Goal: Task Accomplishment & Management: Use online tool/utility

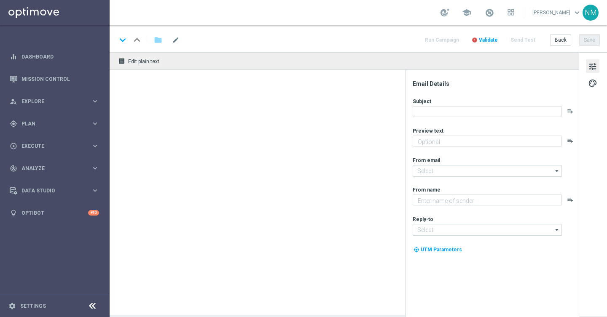
type textarea "No hidden catches!"
type textarea "Lottoland"
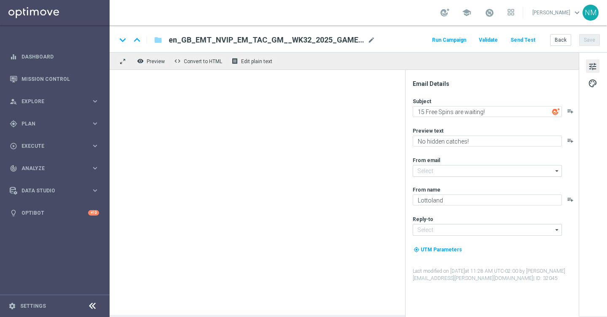
type input "[EMAIL_ADDRESS][DOMAIN_NAME]"
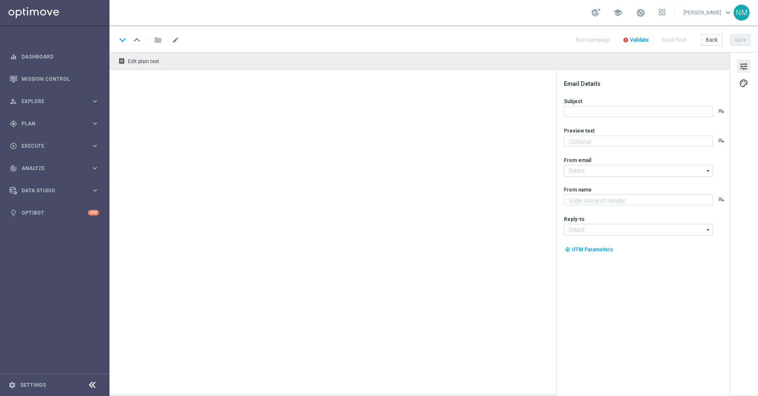
type textarea "No hidden catches. Just a FREE BONUS on your favourite slots!"
type input "[EMAIL_ADDRESS][DOMAIN_NAME]"
type textarea "Lottoland"
type input "[EMAIL_ADDRESS][DOMAIN_NAME]"
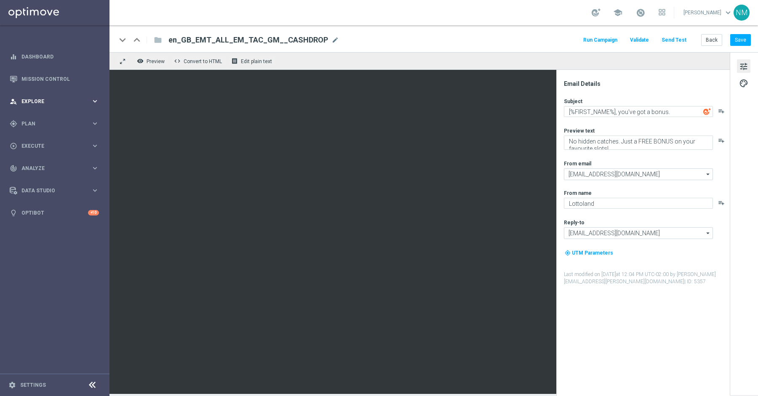
click at [56, 101] on span "Explore" at bounding box center [56, 101] width 70 height 5
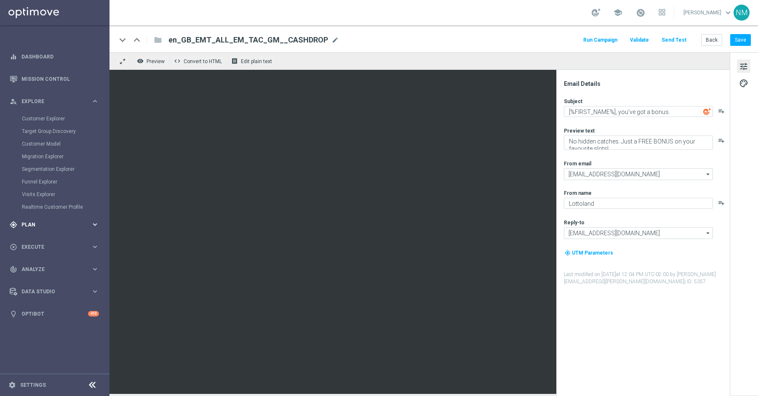
click at [36, 223] on span "Plan" at bounding box center [56, 224] width 70 height 5
click at [43, 169] on span "Templates" at bounding box center [52, 166] width 60 height 5
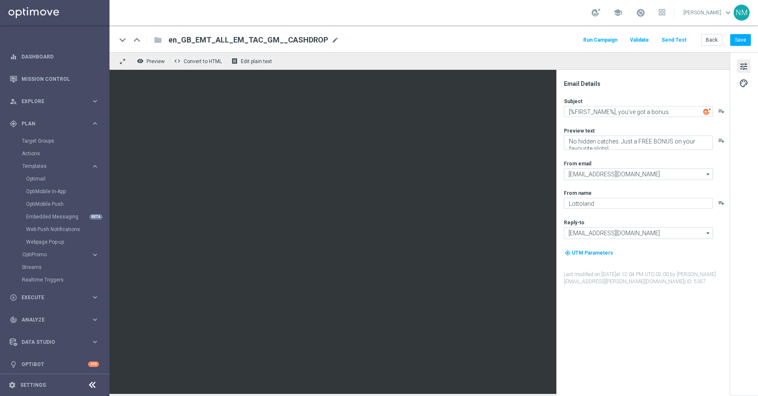
click at [43, 183] on div "Optimail" at bounding box center [67, 179] width 83 height 13
click at [41, 182] on div "Optimail" at bounding box center [67, 179] width 83 height 13
click at [40, 179] on link "Optimail" at bounding box center [57, 179] width 62 height 7
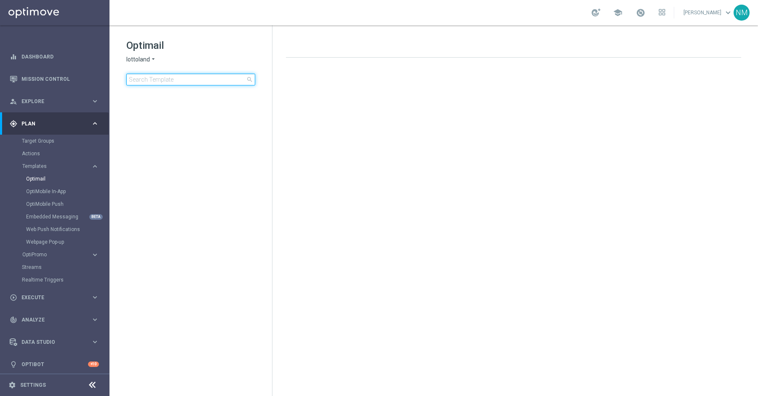
click at [178, 81] on input at bounding box center [190, 80] width 129 height 12
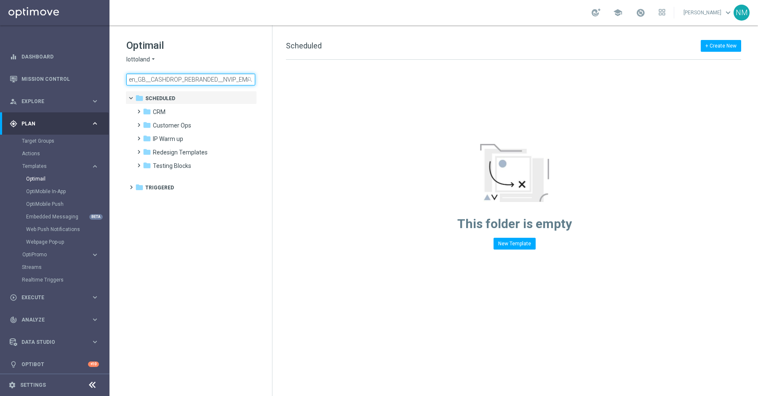
scroll to position [0, 27]
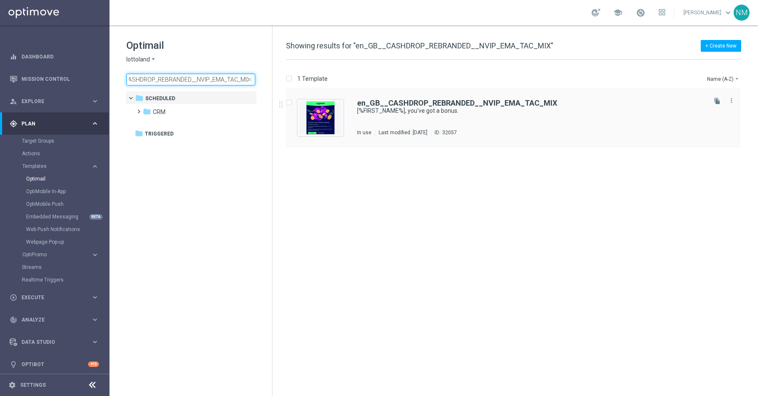
type input "en_GB__CASHDROP_REBRANDED__NVIP_EMA_TAC_MIX"
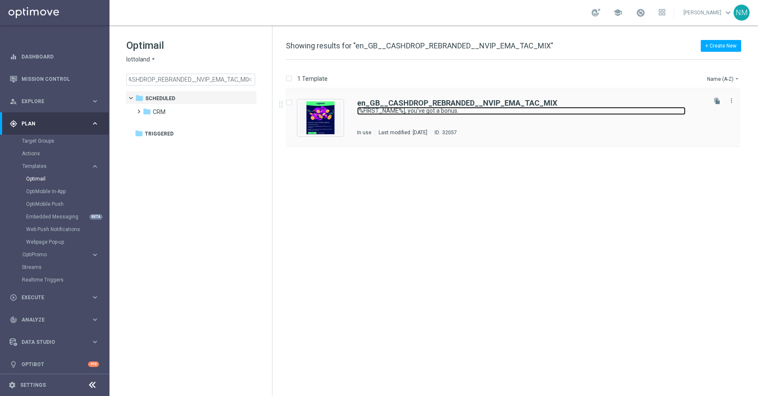
click at [425, 107] on link "[%FIRST_NAME%], you've got a bonus." at bounding box center [521, 111] width 329 height 8
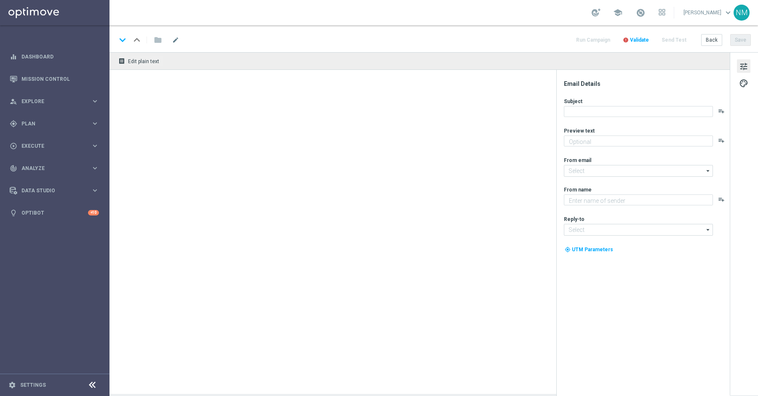
type textarea "Your Lottoland account is open!"
type input "[EMAIL_ADDRESS][DOMAIN_NAME]"
type textarea "Lottoland"
type input "[EMAIL_ADDRESS][DOMAIN_NAME]"
type textarea "Something from us, on us!"
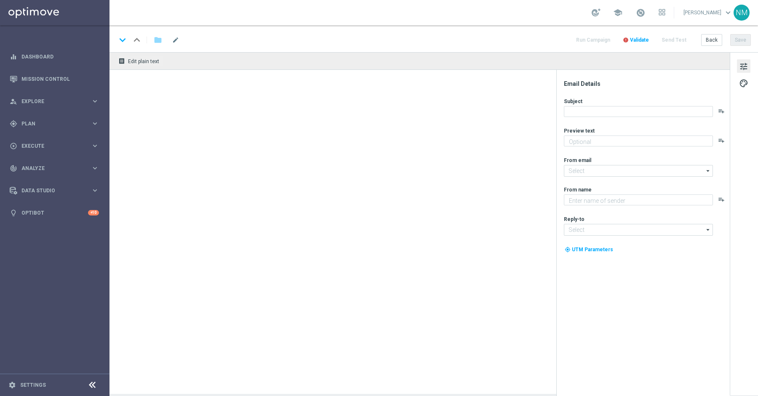
type textarea "Lottoland"
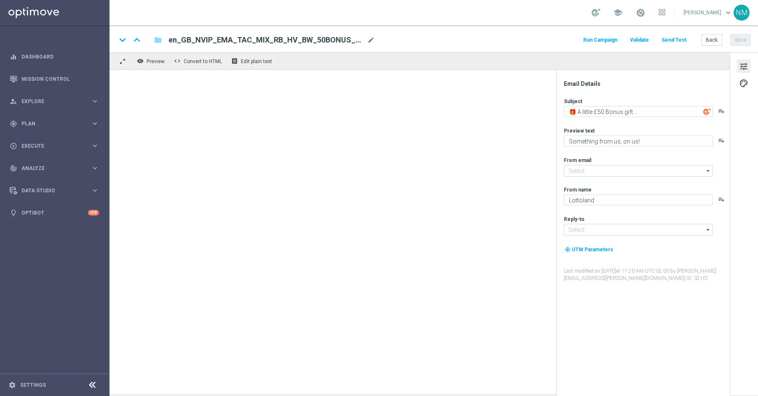
type input "[EMAIL_ADDRESS][DOMAIN_NAME]"
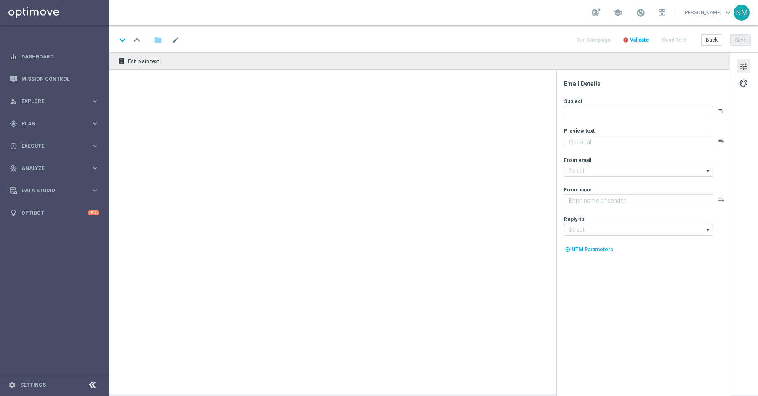
type textarea "Grab a fantastic freebie simply by playing selected games!"
type textarea "Lottoland"
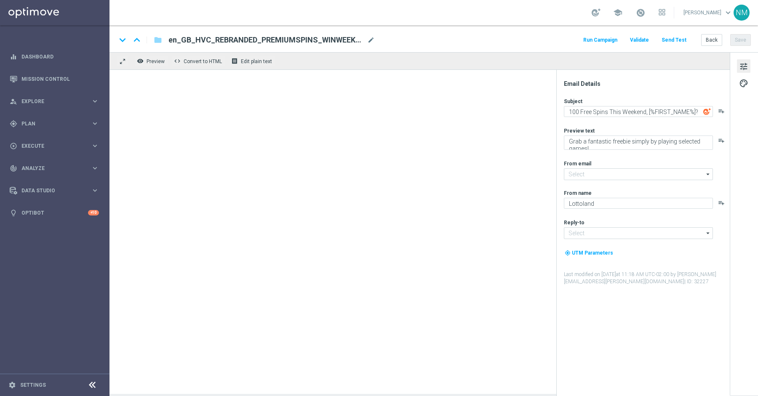
type input "[EMAIL_ADDRESS][DOMAIN_NAME]"
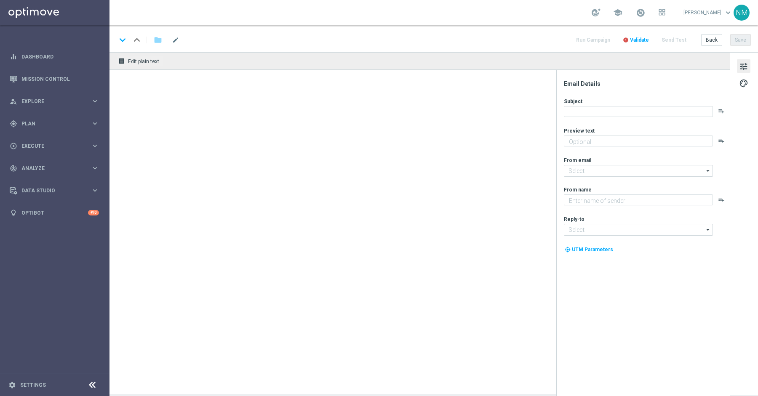
type textarea "Grab a fantastic freebie simply by playing selected games!"
type textarea "Lottoland"
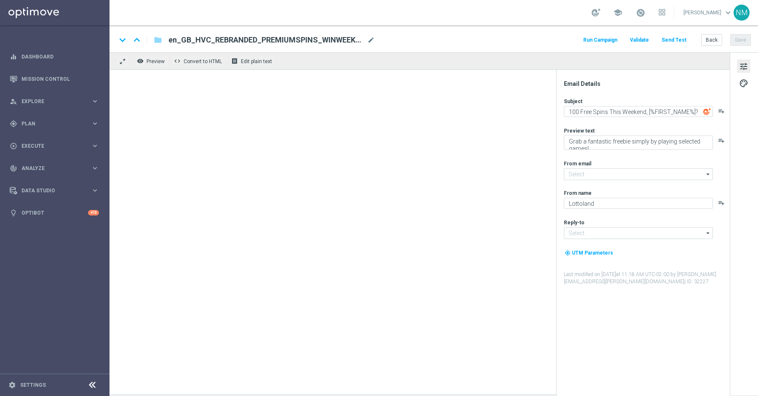
type input "[EMAIL_ADDRESS][DOMAIN_NAME]"
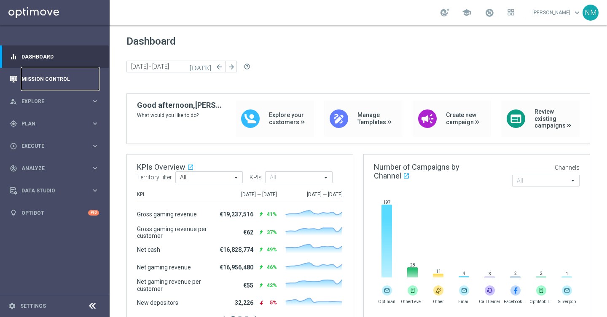
click at [46, 68] on link "Mission Control" at bounding box center [60, 79] width 78 height 22
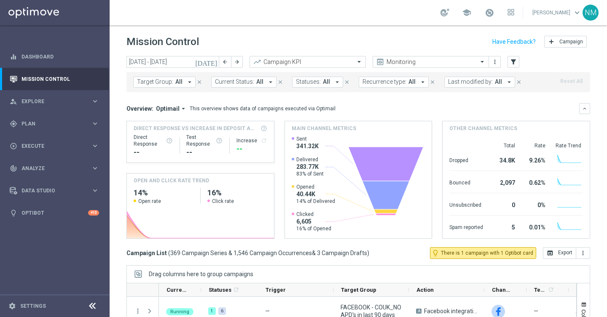
click at [186, 83] on icon "arrow_drop_down" at bounding box center [190, 82] width 8 height 8
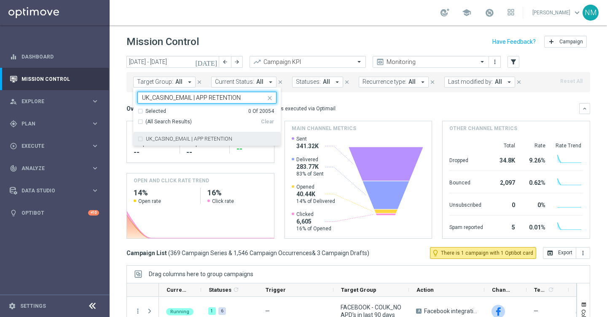
click at [180, 140] on label "UK_CASINO_EMAIL | APP RETENTION" at bounding box center [189, 139] width 86 height 5
type input "UK_CASINO_EMAIL | APP RETENTION"
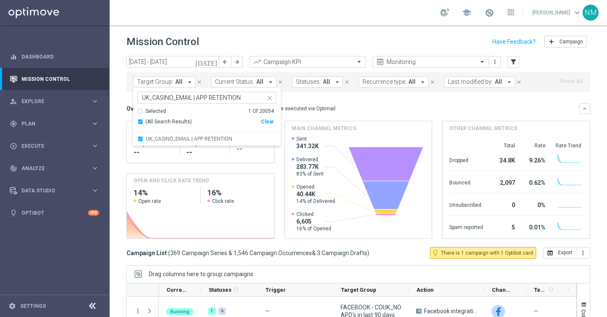
click at [350, 95] on mini-dashboard "Overview: Optimail arrow_drop_down This overview shows data of campaigns execut…" at bounding box center [357, 169] width 463 height 155
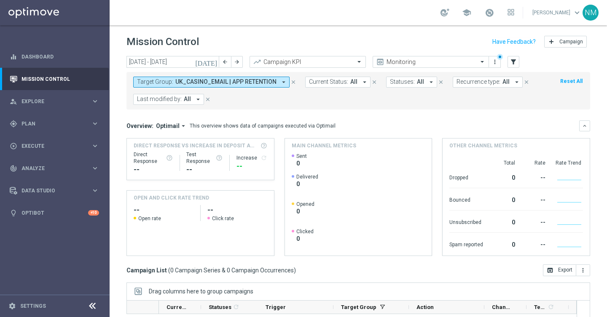
click at [213, 60] on icon "today" at bounding box center [206, 62] width 23 height 8
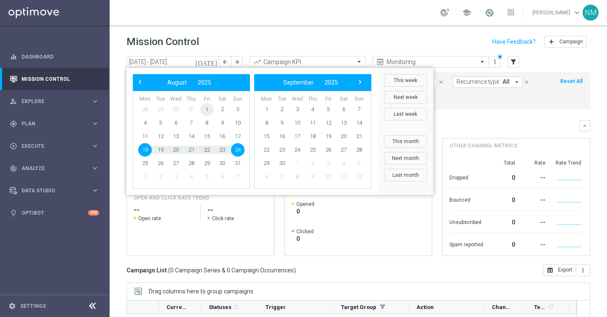
click at [201, 106] on span "1" at bounding box center [206, 109] width 13 height 13
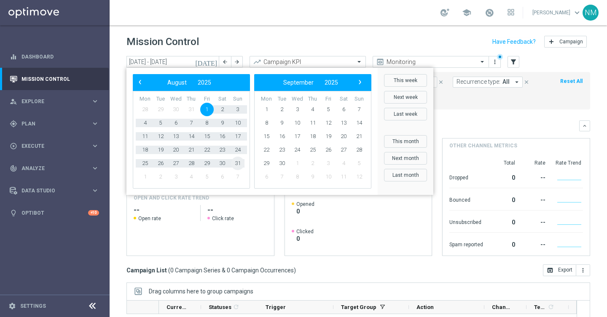
click at [245, 164] on td "31" at bounding box center [238, 163] width 16 height 13
click at [234, 163] on span "31" at bounding box center [237, 163] width 13 height 13
type input "01 Aug 2025 - 31 Aug 2025"
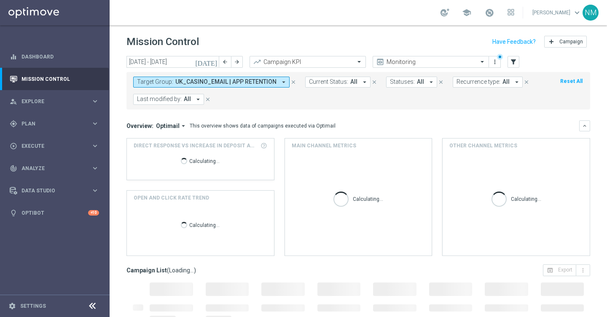
scroll to position [121, 0]
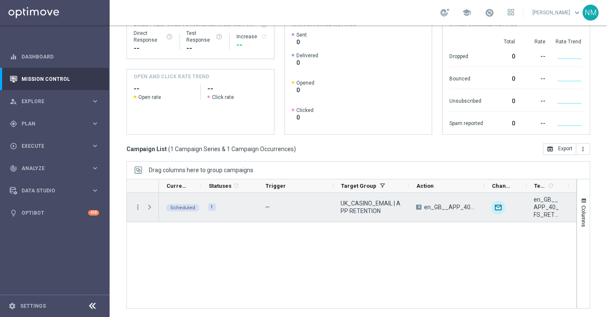
click at [150, 207] on span "Press SPACE to select this row." at bounding box center [150, 207] width 8 height 7
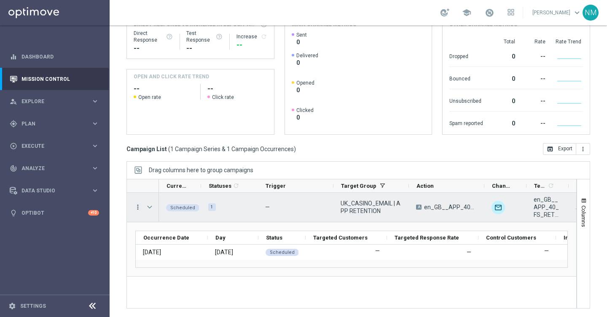
click at [137, 207] on icon "more_vert" at bounding box center [138, 208] width 8 height 8
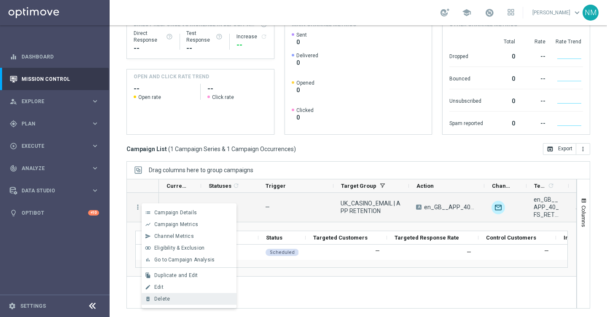
click at [185, 295] on div "delete_forever Delete" at bounding box center [189, 299] width 95 height 12
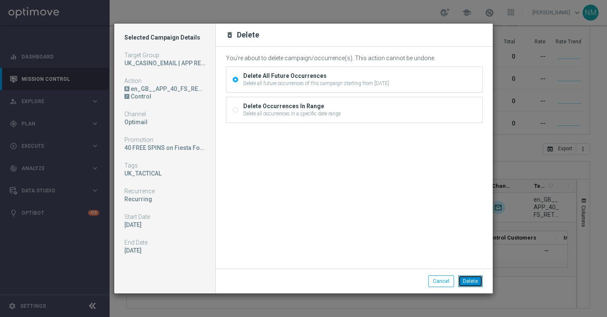
click at [473, 276] on button "Delete" at bounding box center [470, 282] width 24 height 12
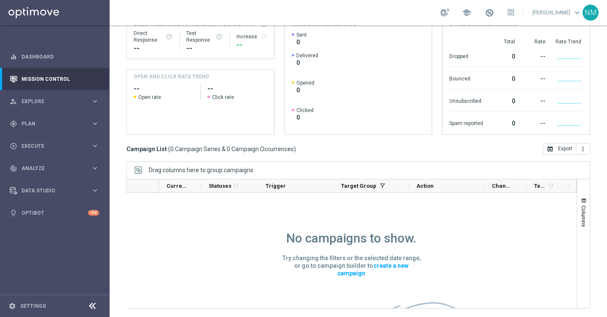
scroll to position [0, 0]
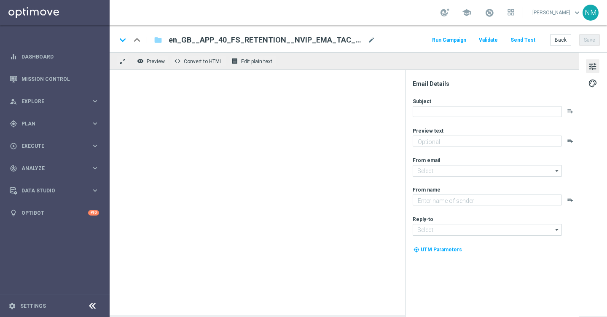
type textarea "Only for our App users ❣️"
type textarea "Lottoland"
type input "[EMAIL_ADDRESS][DOMAIN_NAME]"
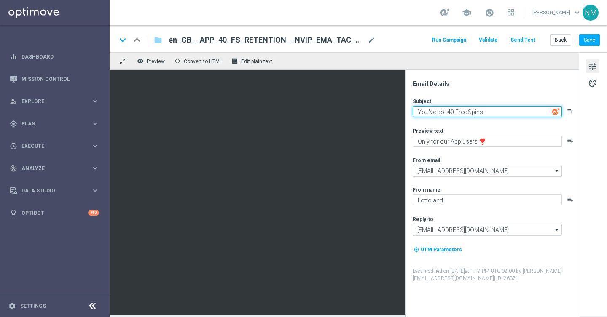
click at [442, 112] on textarea "You've got 40 Free Spins" at bounding box center [486, 111] width 149 height 11
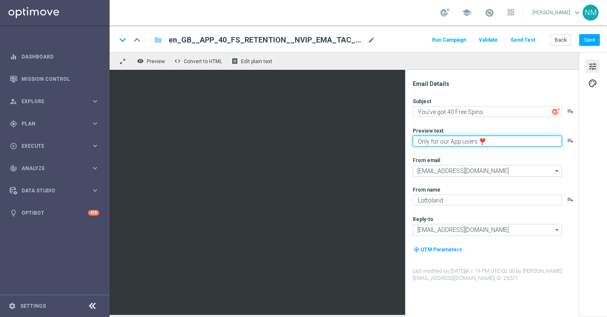
click at [429, 142] on textarea "Only for our App users ❣️" at bounding box center [486, 141] width 149 height 11
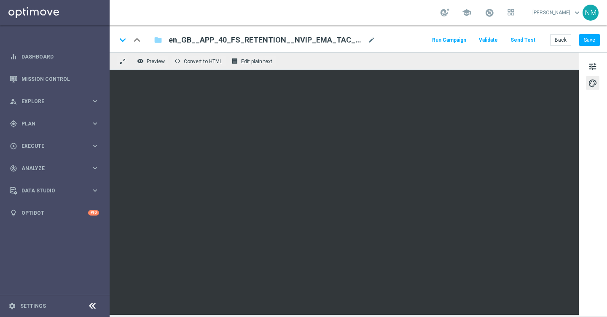
click at [295, 37] on span "en_GB__APP_40_FS_RETENTION__NVIP_EMA_TAC_GM" at bounding box center [267, 40] width 196 height 10
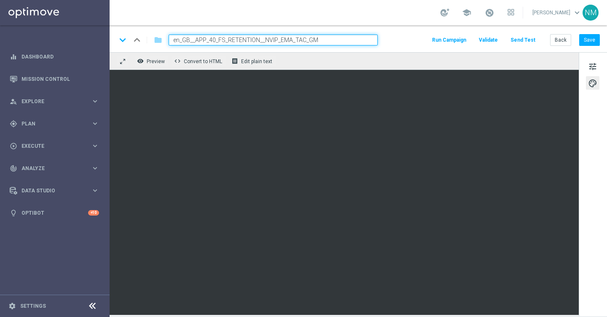
click at [273, 37] on input "en_GB__APP_40_FS_RETENTION__NVIP_EMA_TAC_GM" at bounding box center [273, 40] width 209 height 11
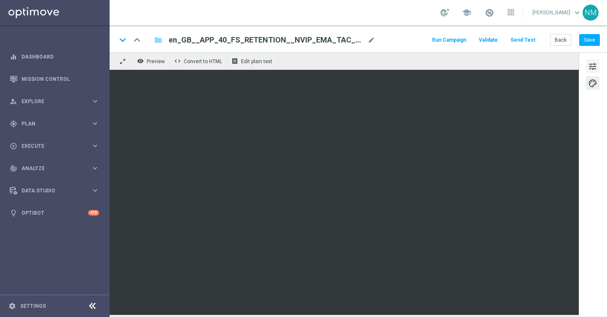
click at [593, 72] on span "tune" at bounding box center [592, 66] width 9 height 11
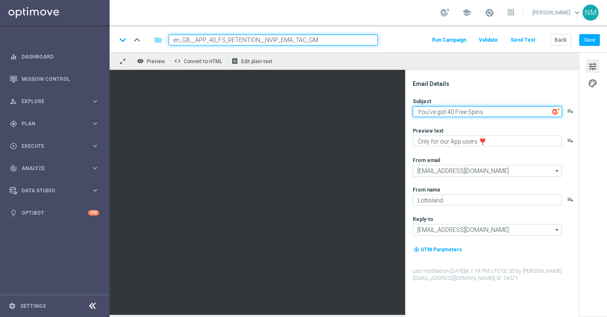
click at [451, 115] on textarea "You've got 40 Free Spins" at bounding box center [486, 111] width 149 height 11
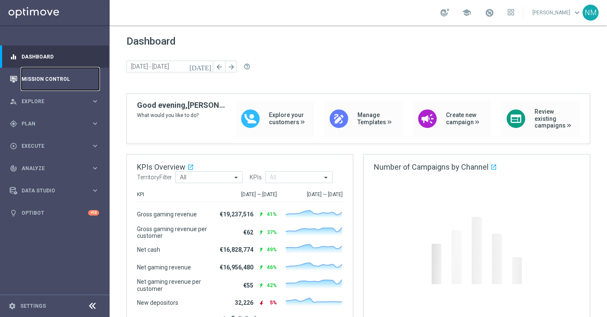
click at [65, 79] on link "Mission Control" at bounding box center [60, 79] width 78 height 22
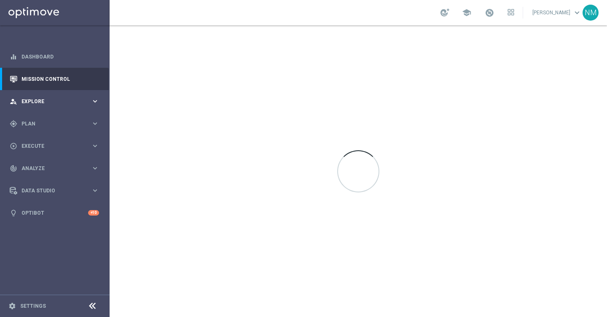
click at [50, 99] on span "Explore" at bounding box center [56, 101] width 70 height 5
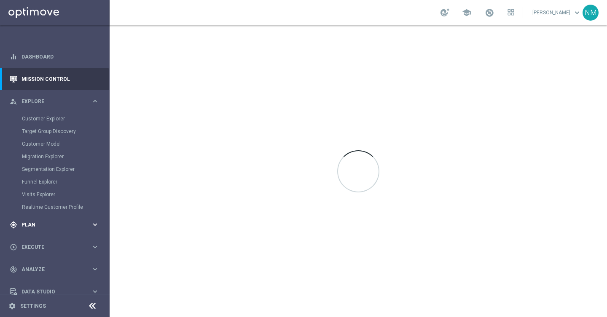
click at [37, 221] on div "gps_fixed Plan" at bounding box center [50, 225] width 81 height 8
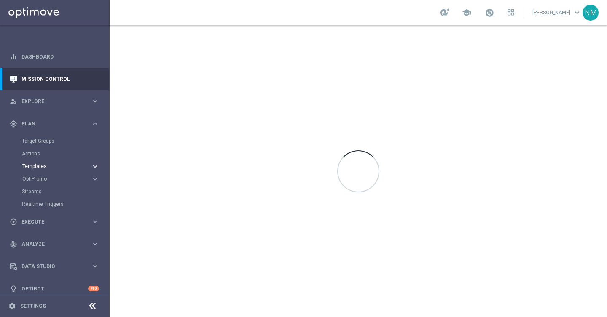
click at [43, 166] on span "Templates" at bounding box center [52, 166] width 60 height 5
click at [43, 185] on div "Optimail" at bounding box center [67, 179] width 83 height 13
click at [42, 183] on div "Optimail" at bounding box center [67, 179] width 83 height 13
click at [41, 180] on link "Optimail" at bounding box center [57, 179] width 62 height 7
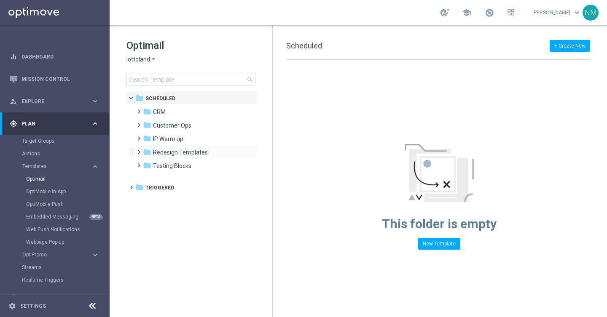
click at [137, 150] on span at bounding box center [137, 148] width 4 height 3
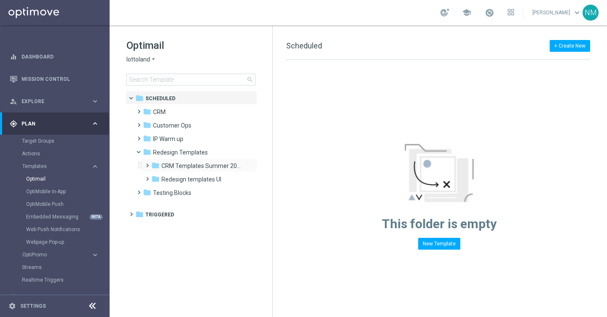
click at [145, 163] on span at bounding box center [146, 161] width 4 height 3
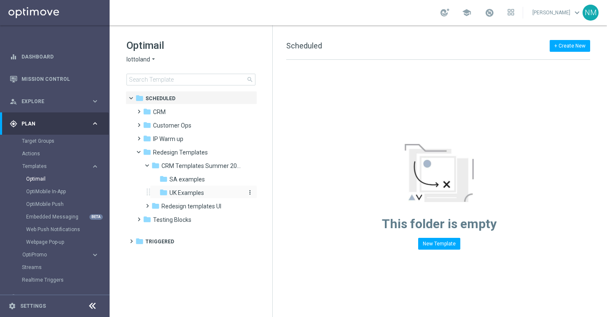
click at [174, 190] on span "UK Examples" at bounding box center [186, 193] width 35 height 8
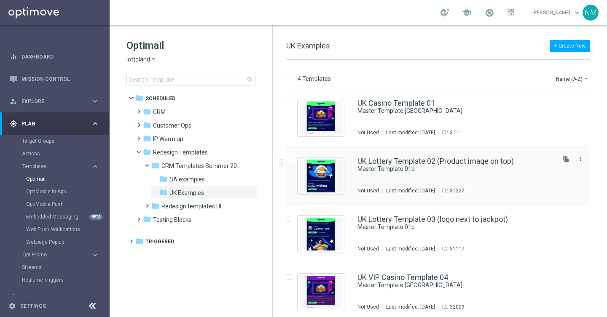
scroll to position [1, 0]
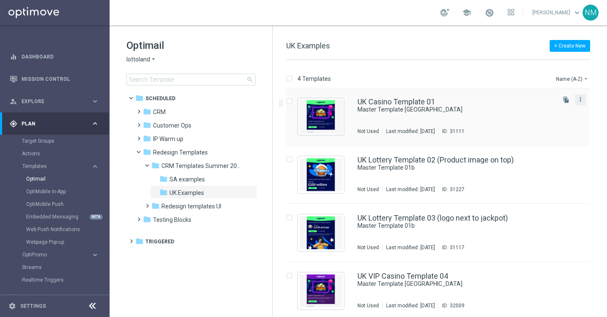
click at [578, 99] on icon "more_vert" at bounding box center [580, 99] width 7 height 7
click at [553, 119] on div "Copy To" at bounding box center [545, 121] width 51 height 6
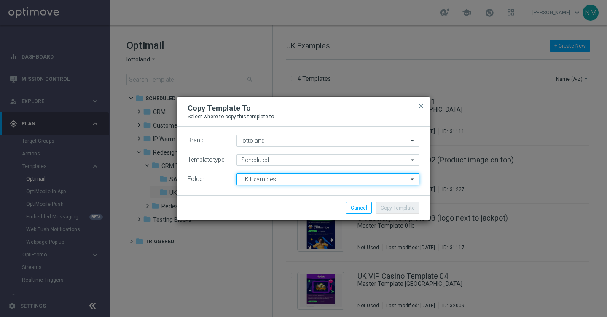
click at [297, 180] on input "UK Examples" at bounding box center [327, 180] width 183 height 12
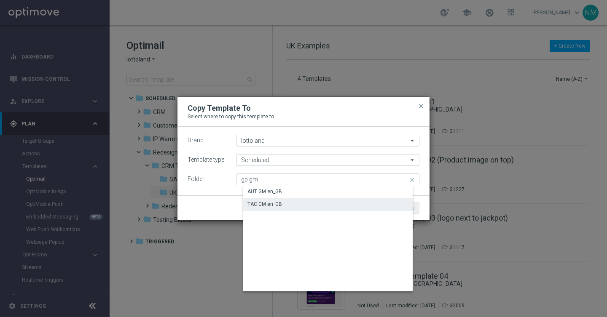
click at [280, 205] on div "TAC GM en_GB" at bounding box center [264, 205] width 35 height 8
type input "TAC GM en_GB"
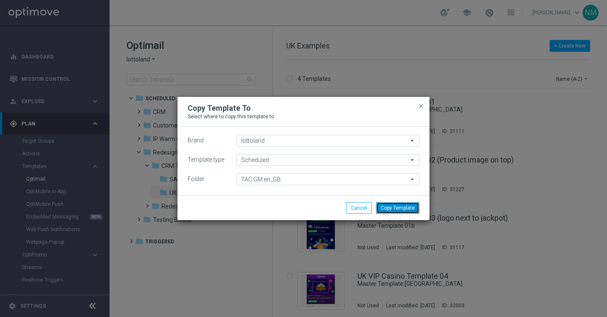
click at [395, 210] on button "Copy Template" at bounding box center [397, 208] width 43 height 12
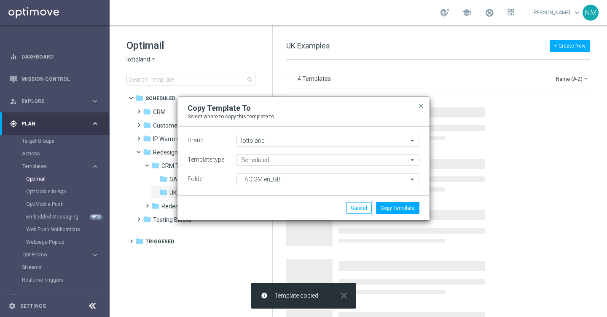
scroll to position [0, 0]
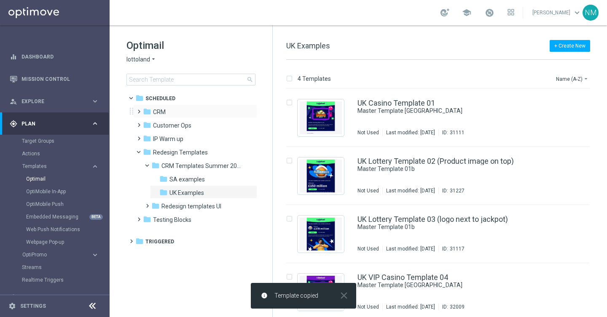
click at [138, 110] on span at bounding box center [137, 107] width 4 height 3
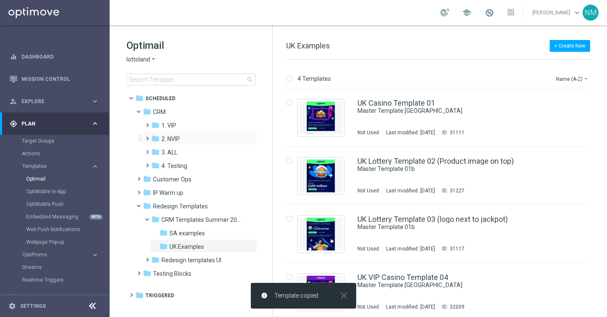
click at [146, 137] on span at bounding box center [146, 134] width 4 height 3
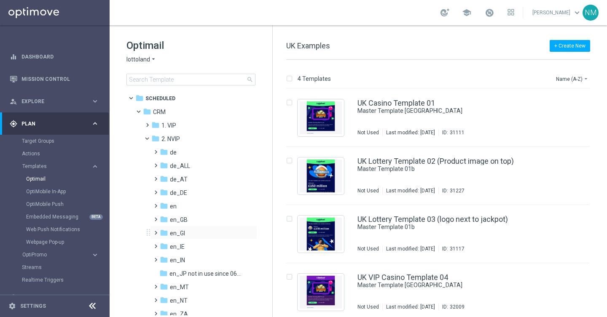
scroll to position [14, 0]
click at [155, 203] on span at bounding box center [154, 201] width 4 height 3
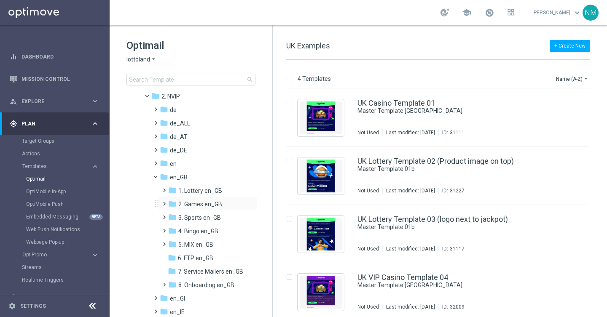
scroll to position [43, 0]
click at [163, 201] on span at bounding box center [163, 199] width 4 height 3
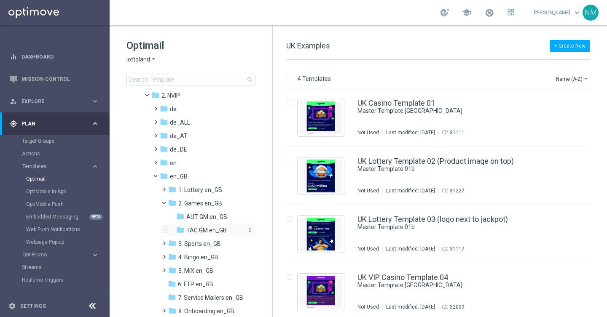
click at [193, 228] on span "TAC GM en_GB" at bounding box center [206, 231] width 40 height 8
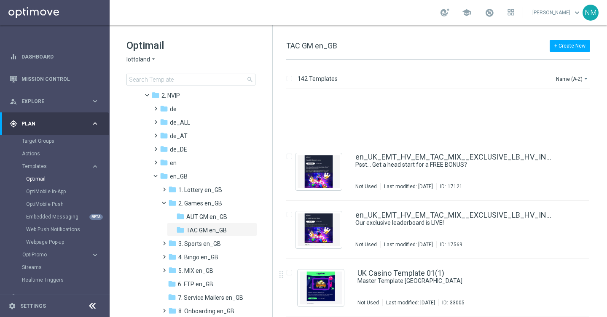
scroll to position [8028, 0]
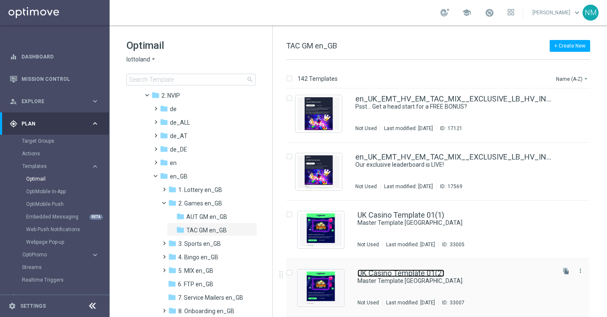
click at [375, 275] on link "UK Casino Template 01(2)" at bounding box center [400, 274] width 87 height 8
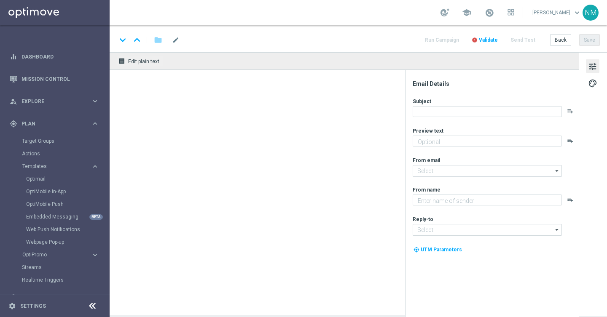
type textarea "preview text"
type input "[EMAIL_ADDRESS][DOMAIN_NAME]"
type textarea "Lottoland"
type input "[EMAIL_ADDRESS][DOMAIN_NAME]"
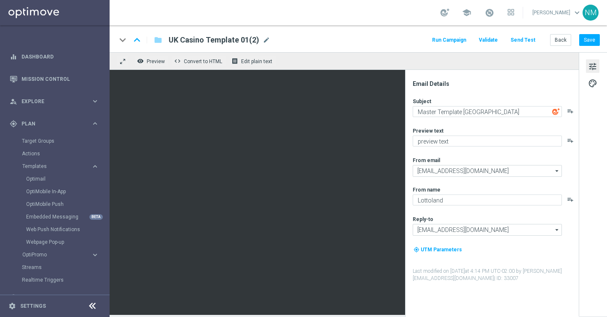
click at [220, 37] on span "UK Casino Template 01(2)" at bounding box center [214, 40] width 91 height 10
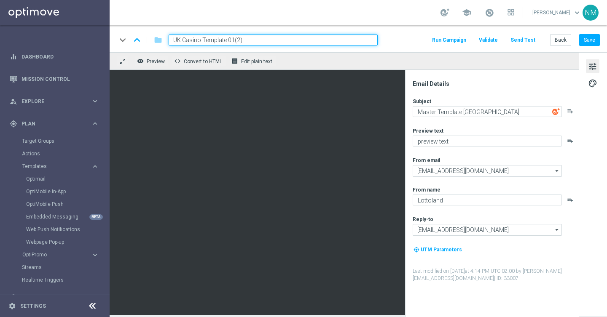
click at [212, 37] on input "UK Casino Template 01(2)" at bounding box center [273, 40] width 209 height 11
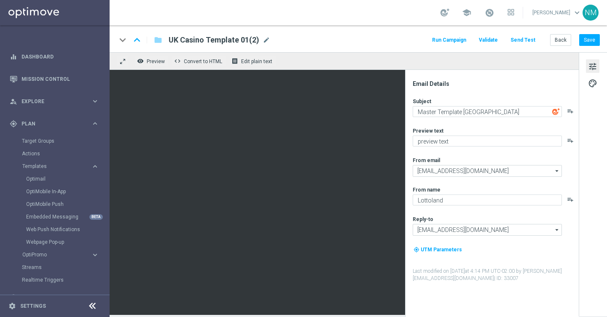
click at [239, 40] on span "UK Casino Template 01(2)" at bounding box center [214, 40] width 91 height 10
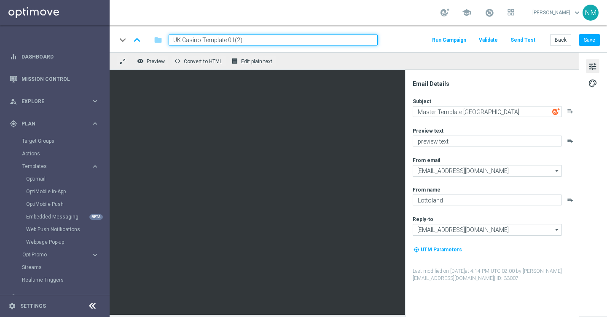
click at [234, 40] on input "UK Casino Template 01(2)" at bounding box center [273, 40] width 209 height 11
paste input "en_GB__APP_20_FS_RETENTION__NVIP_EMA_TAC_GM"
type input "en_GB__APP_20_FS_RETENTION__NVIP_EMA_TAC_GM"
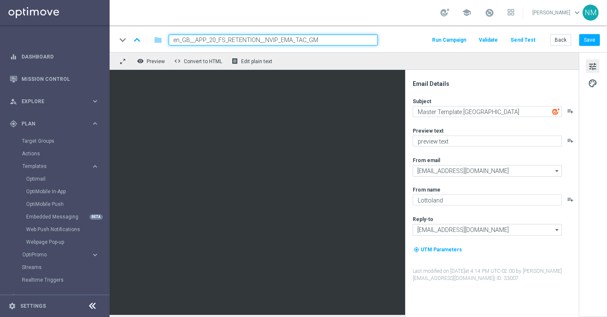
click at [402, 43] on div "keyboard_arrow_down keyboard_arrow_up folder en_GB__APP_20_FS_RETENTION__NVIP_E…" at bounding box center [357, 40] width 483 height 11
click at [388, 41] on div "keyboard_arrow_down keyboard_arrow_up folder en_GB__APP_20_FS_RETENTION__NVIP_E…" at bounding box center [357, 40] width 483 height 11
click at [362, 40] on input "en_GB__APP_20_FS_RETENTION__NVIP_EMA_TAC_GM" at bounding box center [273, 40] width 209 height 11
click at [395, 40] on div "keyboard_arrow_down keyboard_arrow_up folder en_GB__APP_20_FS_RETENTION__NVIP_E…" at bounding box center [357, 40] width 483 height 11
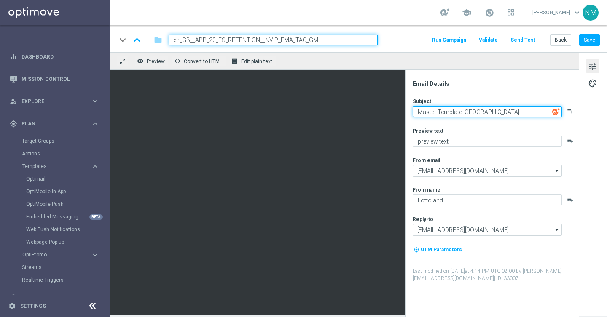
click at [423, 111] on textarea "Master Template UK" at bounding box center [486, 111] width 149 height 11
paste textarea "You've got 20 Free Spins"
type textarea "You've got 20 Free Spins"
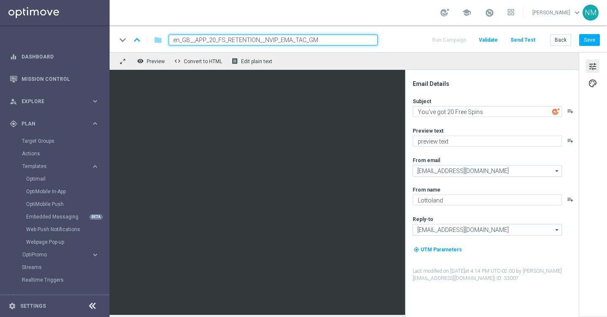
click at [469, 126] on div "Subject You've got 20 Free Spins playlist_add Preview text preview text playlis…" at bounding box center [494, 190] width 165 height 185
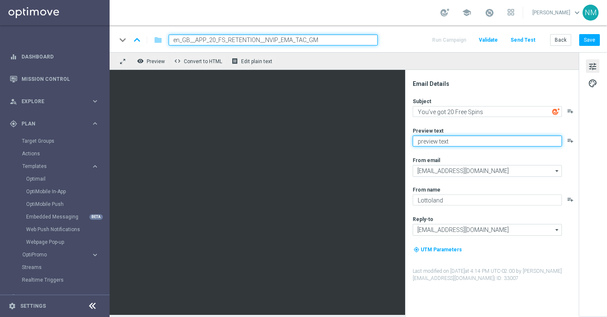
click at [431, 145] on textarea "preview text" at bounding box center [486, 141] width 149 height 11
paste textarea "Only for our App users ❣️"
type textarea "Only for our App users ❣️"
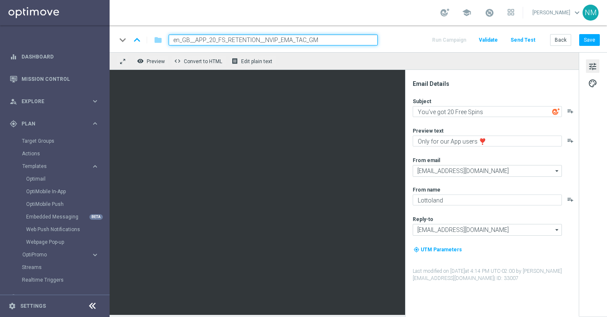
click at [466, 150] on div "Subject You've got 20 Free Spins playlist_add Preview text Only for our App use…" at bounding box center [494, 190] width 165 height 185
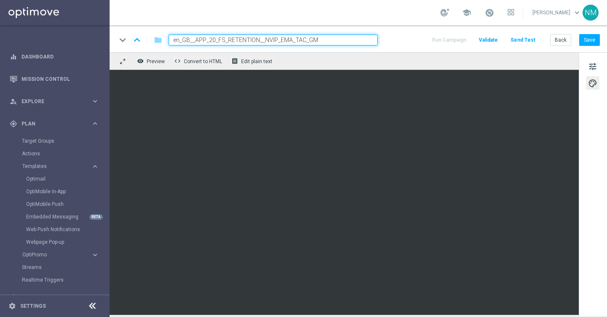
click at [488, 43] on span "Validate" at bounding box center [488, 40] width 19 height 6
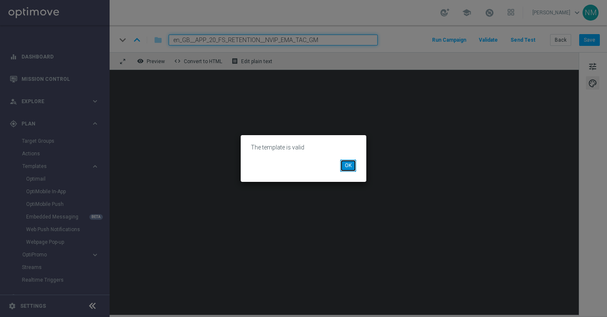
click at [349, 164] on button "OK" at bounding box center [348, 166] width 16 height 12
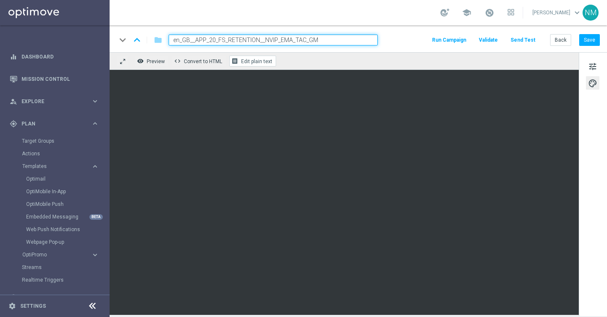
click at [249, 62] on span "Edit plain text" at bounding box center [256, 62] width 31 height 6
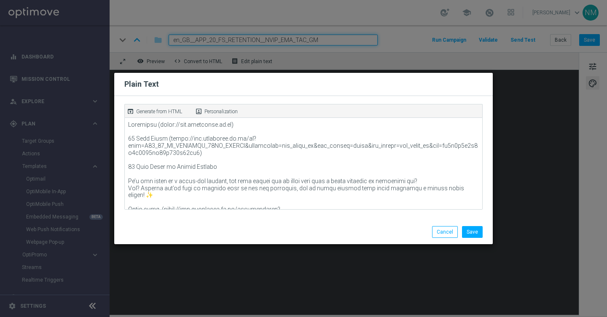
click at [154, 113] on p "Generate from HTML" at bounding box center [159, 112] width 46 height 8
click at [473, 235] on button "Save" at bounding box center [472, 232] width 21 height 12
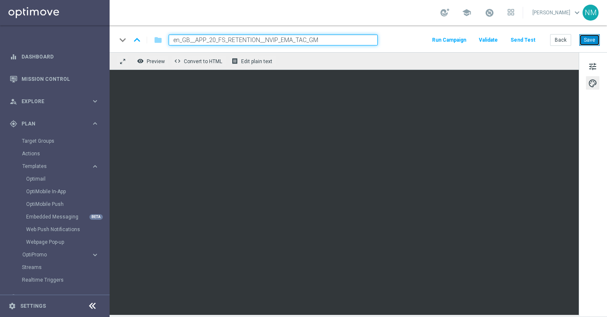
click at [589, 35] on button "Save" at bounding box center [589, 40] width 21 height 12
click at [530, 42] on button "Send Test" at bounding box center [522, 40] width 27 height 11
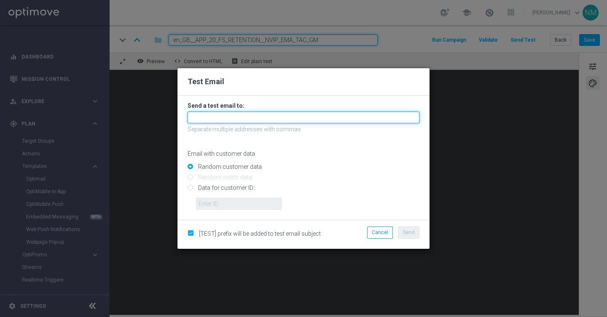
click at [265, 115] on input "text" at bounding box center [303, 118] width 232 height 12
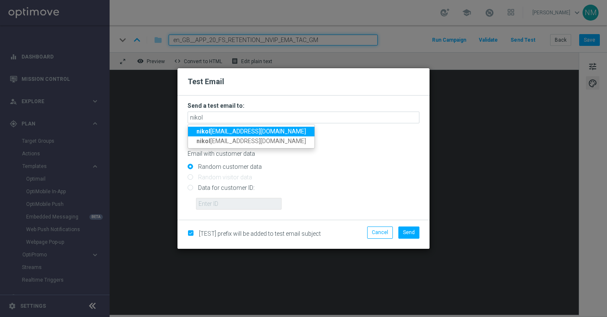
click at [209, 132] on span "nikol a.misotova@lottoland.com" at bounding box center [251, 131] width 110 height 7
type input "nikola.misotova@lottoland.com"
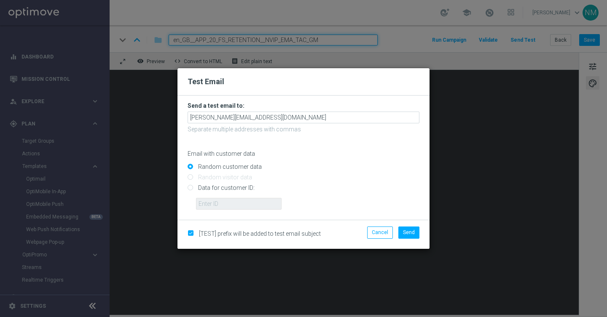
click at [201, 189] on input "Data for customer ID:" at bounding box center [303, 192] width 232 height 12
radio input "true"
click at [206, 207] on input "text" at bounding box center [239, 204] width 86 height 12
click at [246, 203] on input "text" at bounding box center [239, 204] width 86 height 12
paste input "220553462"
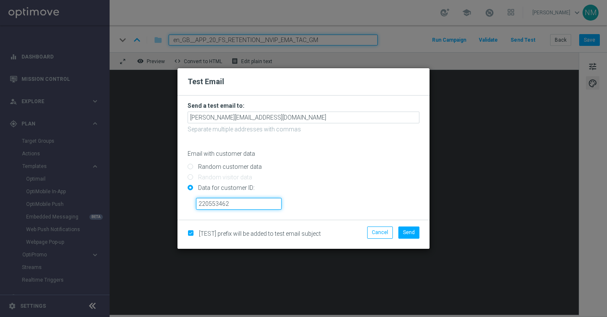
type input "220553462"
click at [372, 215] on form "Send a test email to: nikola.misotova@lottoland.com Separate multiple addresses…" at bounding box center [303, 158] width 252 height 124
click at [408, 231] on span "Send" at bounding box center [409, 233] width 12 height 6
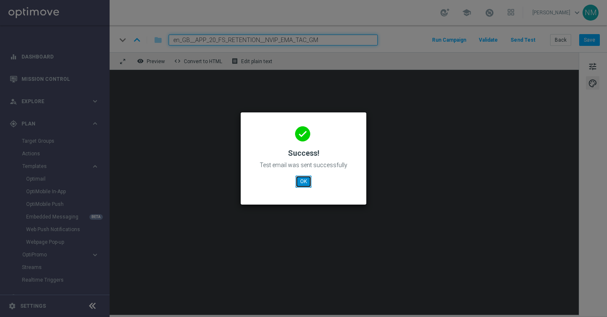
click at [297, 182] on button "OK" at bounding box center [303, 182] width 16 height 12
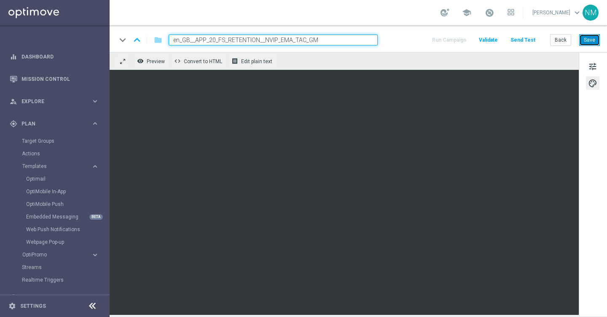
click at [587, 39] on button "Save" at bounding box center [589, 40] width 21 height 12
click at [583, 39] on button "Save" at bounding box center [589, 40] width 21 height 12
click at [534, 38] on button "Send Test" at bounding box center [522, 40] width 27 height 11
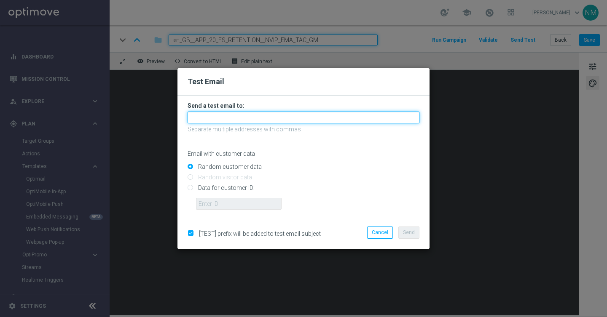
click at [239, 118] on input "text" at bounding box center [303, 118] width 232 height 12
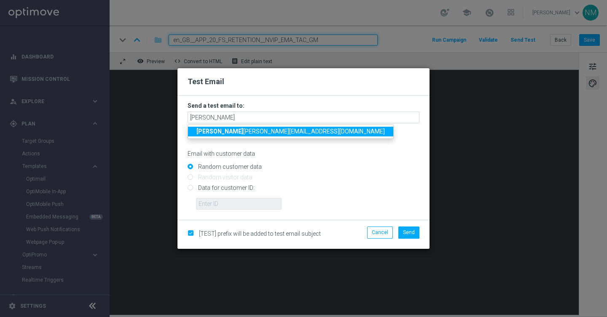
click at [222, 131] on span "rick y.hubbard@lottoland.com" at bounding box center [290, 131] width 188 height 7
type input "ricky.hubbard@lottoland.com"
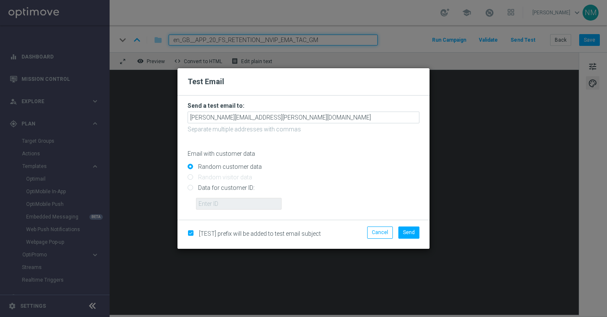
click at [213, 192] on input "Data for customer ID:" at bounding box center [303, 192] width 232 height 12
radio input "true"
click at [212, 203] on input "text" at bounding box center [239, 204] width 86 height 12
paste input "9388689"
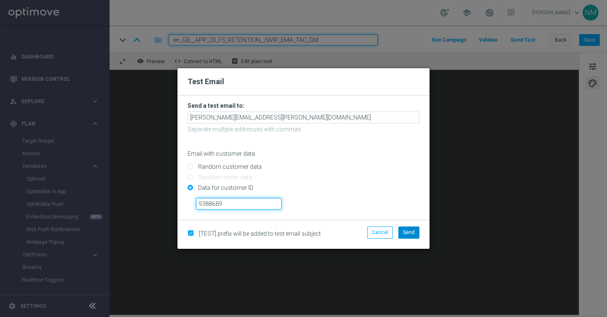
type input "9388689"
click at [405, 229] on button "Send" at bounding box center [408, 233] width 21 height 12
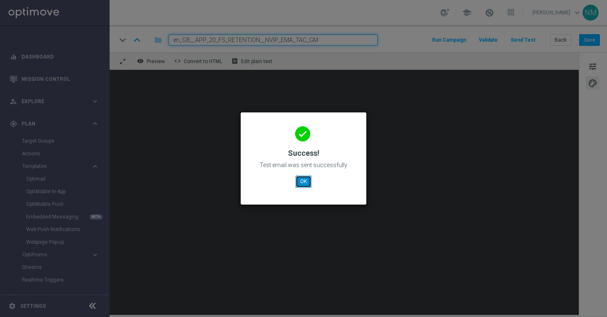
click at [301, 185] on button "OK" at bounding box center [303, 182] width 16 height 12
